Goal: Task Accomplishment & Management: Manage account settings

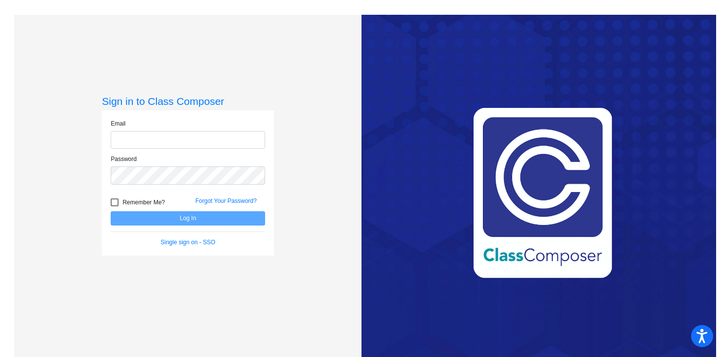
type input "[EMAIL_ADDRESS][DOMAIN_NAME]"
click at [219, 218] on button "Log In" at bounding box center [188, 218] width 154 height 14
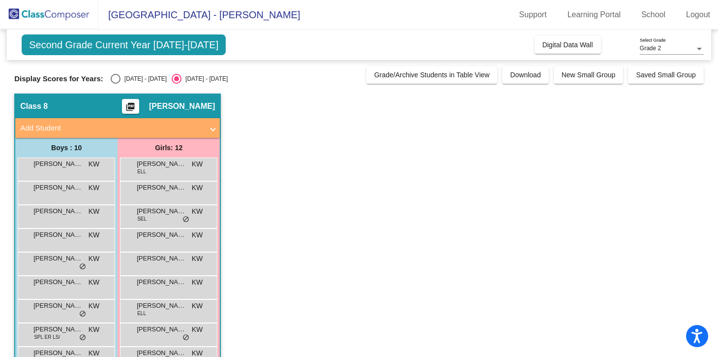
scroll to position [15, 0]
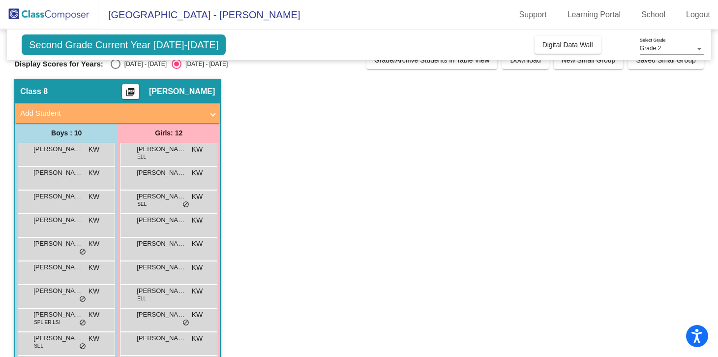
click at [113, 69] on div "Second Grade Current Year [DATE]-[DATE] Add, Move, or Retain Students Off On In…" at bounding box center [359, 228] width 690 height 427
click at [115, 65] on div "Select an option" at bounding box center [116, 64] width 10 height 10
click at [115, 69] on input "[DATE] - [DATE]" at bounding box center [115, 69] width 0 height 0
radio input "true"
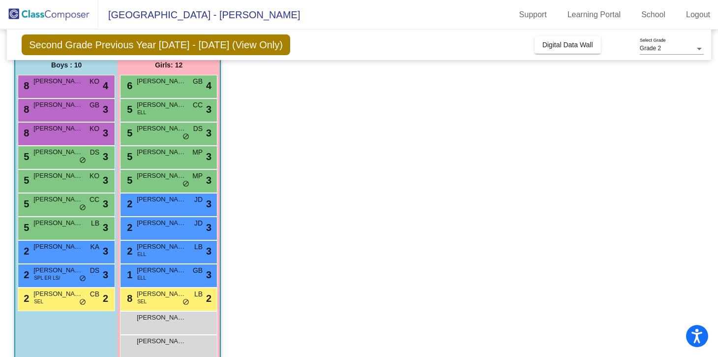
scroll to position [83, 0]
click at [169, 273] on span "[PERSON_NAME]" at bounding box center [161, 270] width 49 height 10
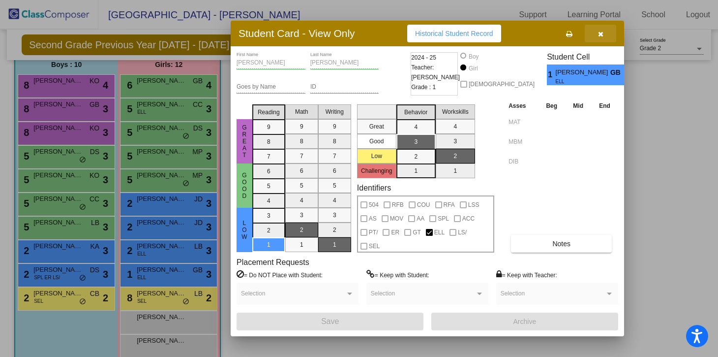
click at [603, 33] on button "button" at bounding box center [600, 34] width 31 height 18
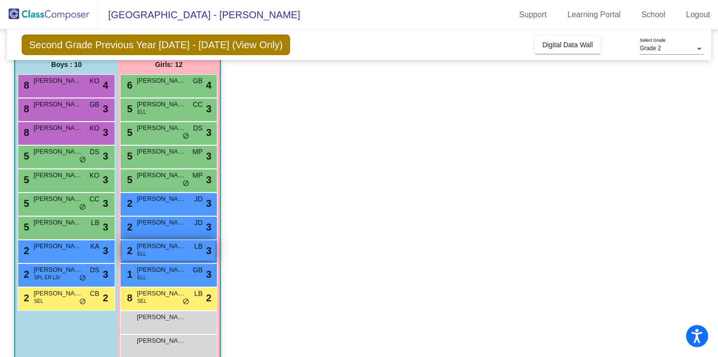
click at [165, 247] on span "[PERSON_NAME]" at bounding box center [161, 246] width 49 height 10
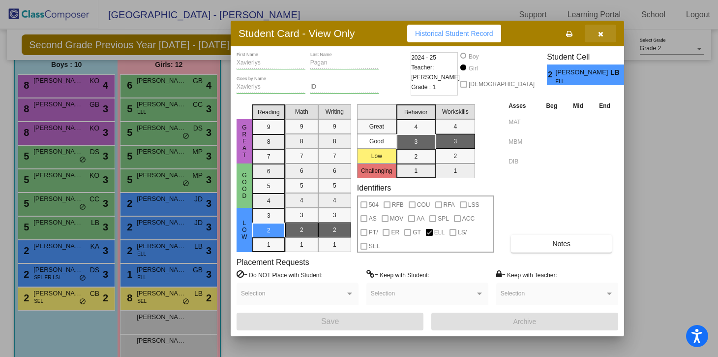
click at [605, 37] on button "button" at bounding box center [600, 34] width 31 height 18
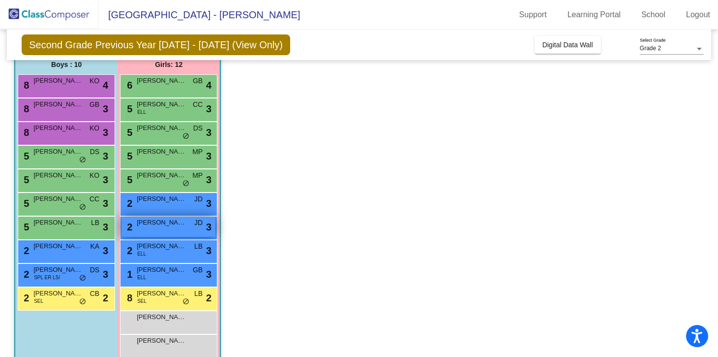
click at [165, 225] on span "[PERSON_NAME]" at bounding box center [161, 222] width 49 height 10
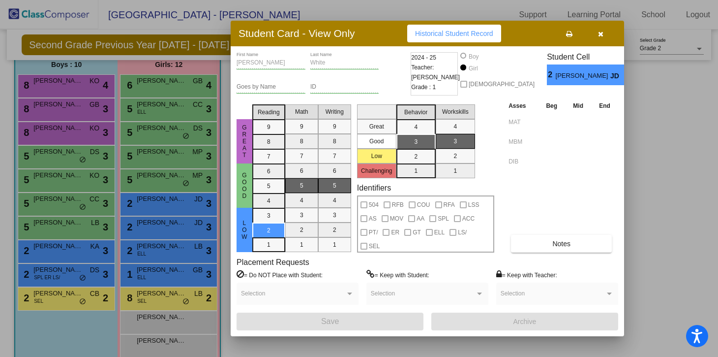
click at [607, 38] on button "button" at bounding box center [600, 34] width 31 height 18
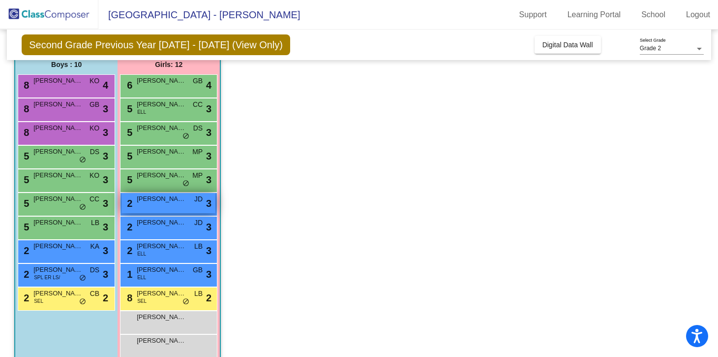
click at [162, 210] on div "2 [PERSON_NAME] JD lock do_not_disturb_alt 3" at bounding box center [168, 203] width 94 height 20
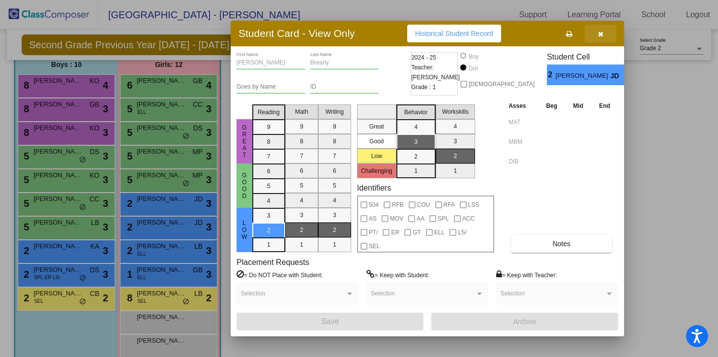
click at [603, 34] on button "button" at bounding box center [600, 34] width 31 height 18
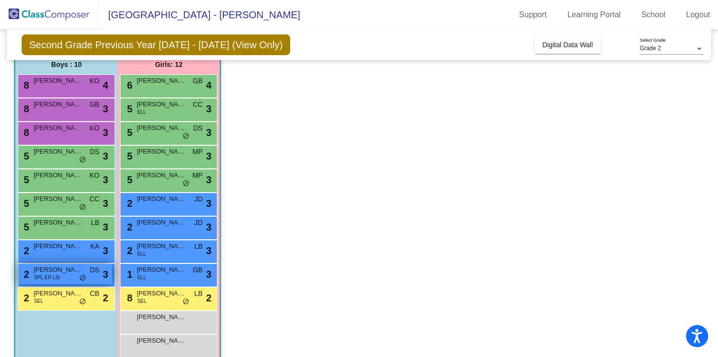
click at [66, 273] on span "[PERSON_NAME]" at bounding box center [57, 270] width 49 height 10
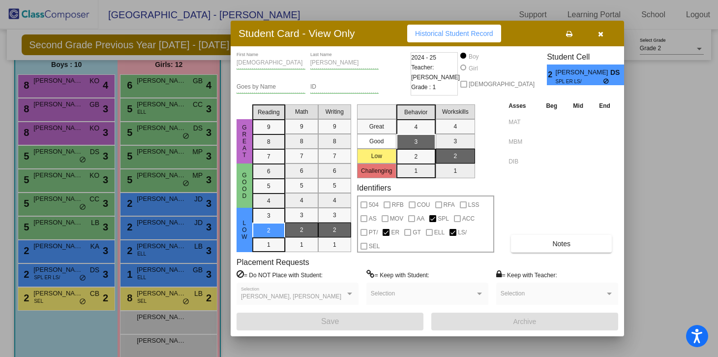
click at [610, 33] on button "button" at bounding box center [600, 34] width 31 height 18
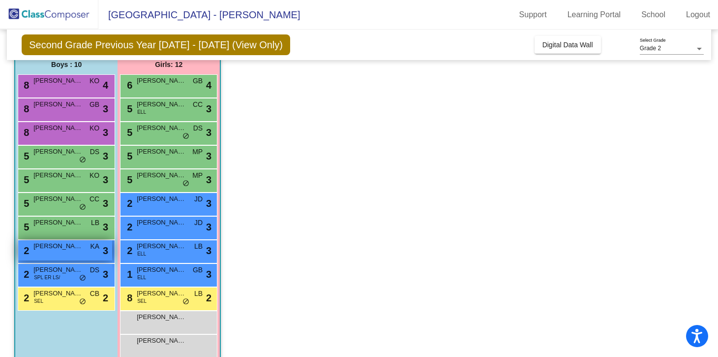
click at [59, 249] on span "[PERSON_NAME]" at bounding box center [57, 246] width 49 height 10
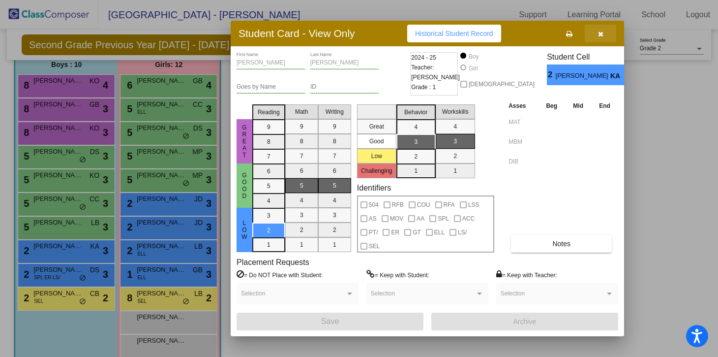
click at [603, 35] on button "button" at bounding box center [600, 34] width 31 height 18
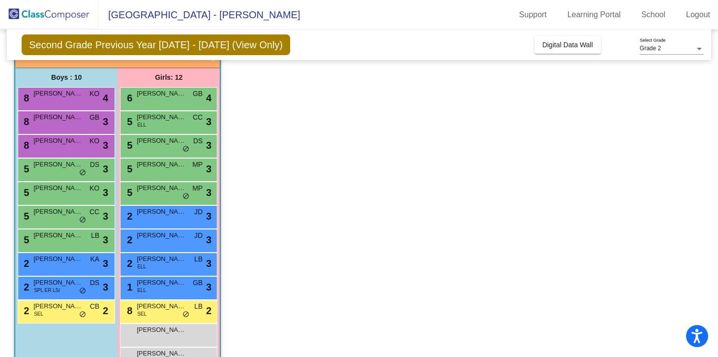
scroll to position [68, 0]
